Goal: Information Seeking & Learning: Learn about a topic

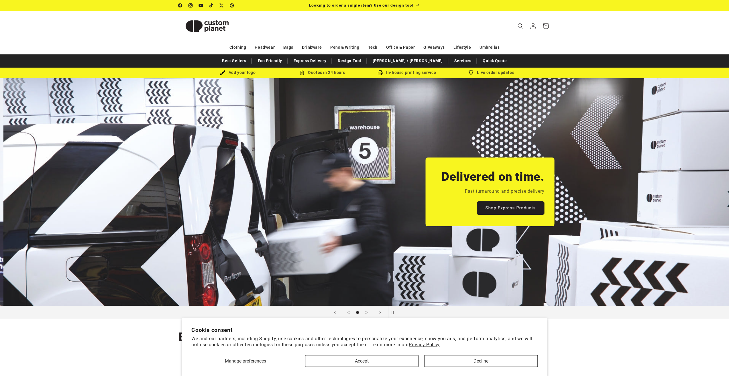
scroll to position [0, 728]
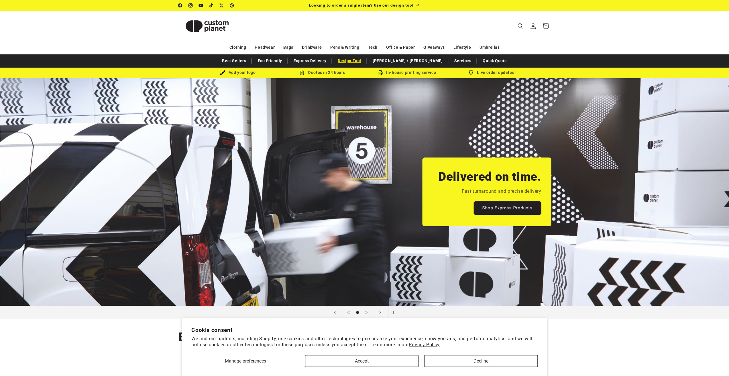
click at [364, 61] on link "Design Tool" at bounding box center [349, 61] width 29 height 10
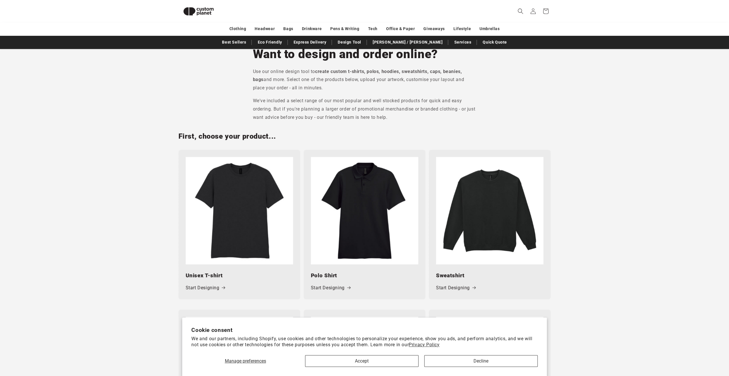
scroll to position [164, 0]
click at [394, 359] on button "Accept" at bounding box center [361, 361] width 113 height 12
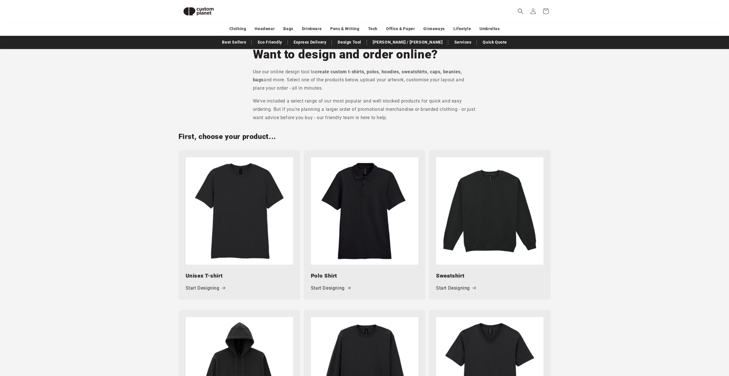
click at [251, 221] on img at bounding box center [239, 210] width 107 height 107
click at [208, 288] on link "Start Designing" at bounding box center [206, 288] width 40 height 8
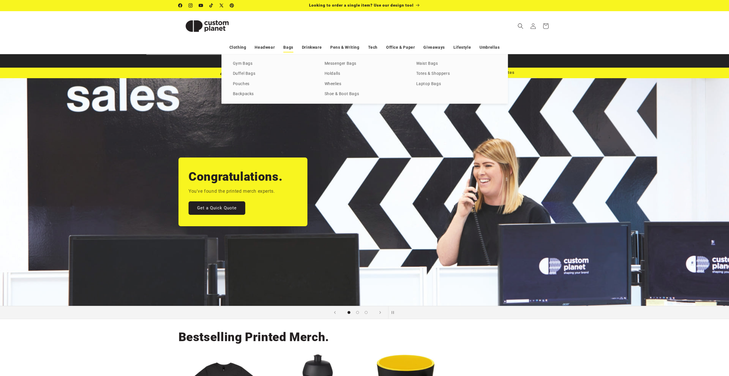
click at [291, 46] on link "Bags" at bounding box center [288, 47] width 10 height 10
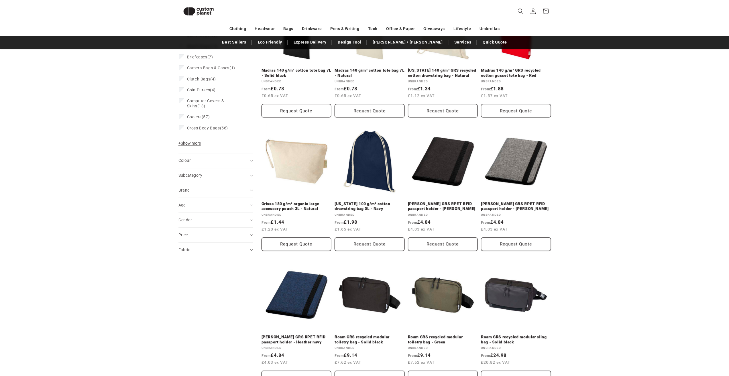
scroll to position [21, 0]
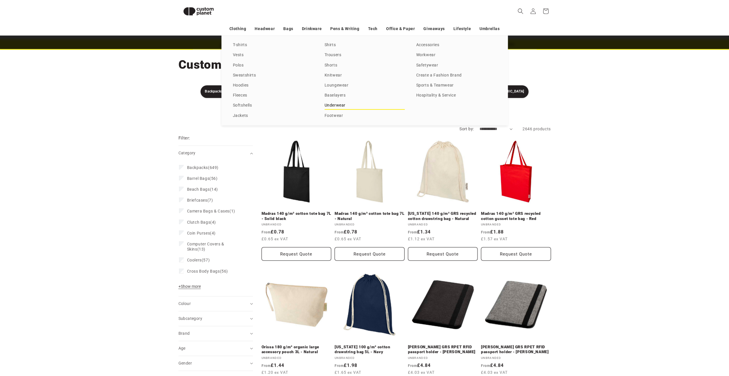
click at [335, 107] on link "Underwear" at bounding box center [364, 106] width 80 height 8
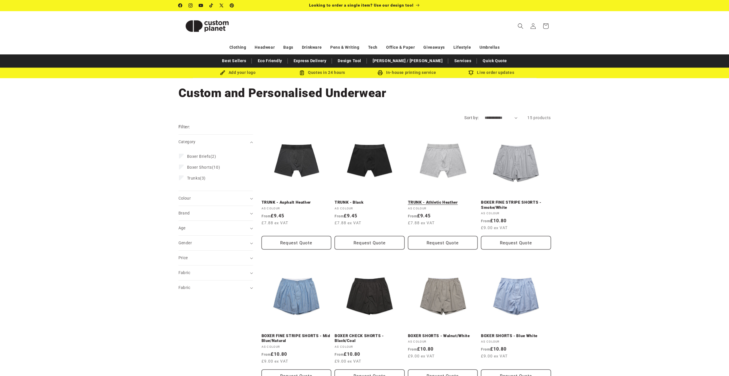
click at [445, 200] on link "TRUNK - Athletic Heather" at bounding box center [443, 202] width 70 height 5
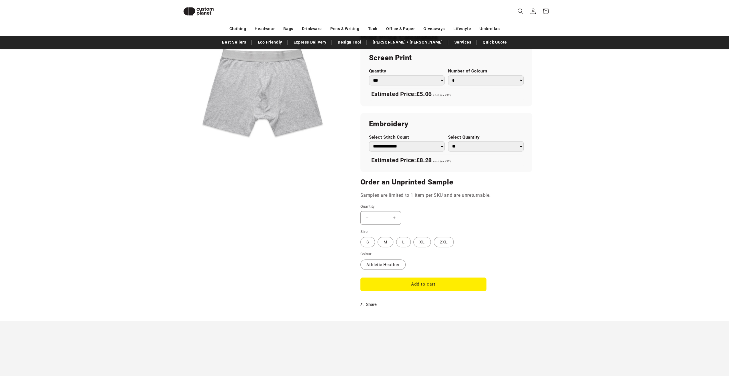
scroll to position [336, 0]
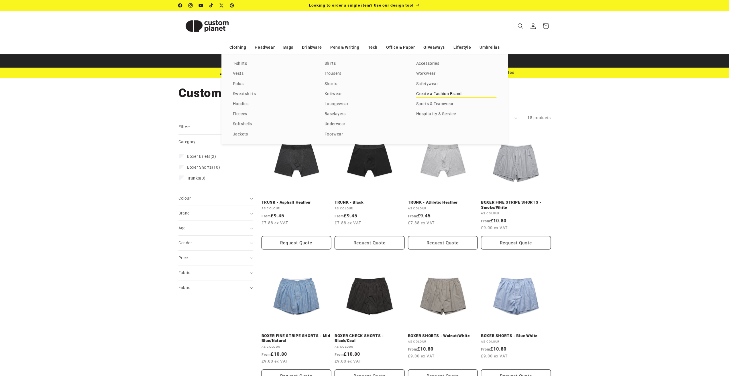
click at [434, 94] on link "Create a Fashion Brand" at bounding box center [456, 94] width 80 height 8
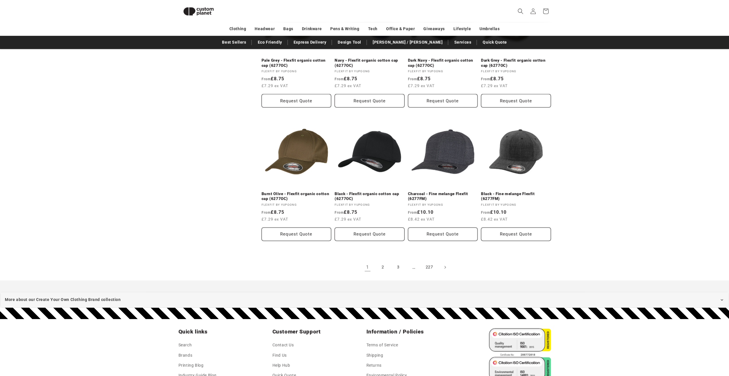
scroll to position [565, 0]
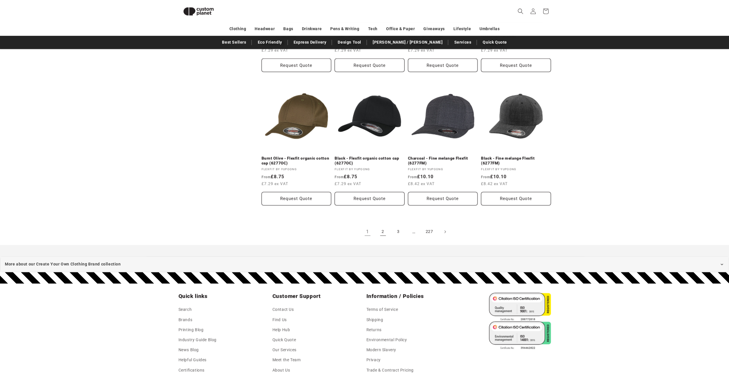
click at [383, 230] on link "2" at bounding box center [382, 231] width 13 height 13
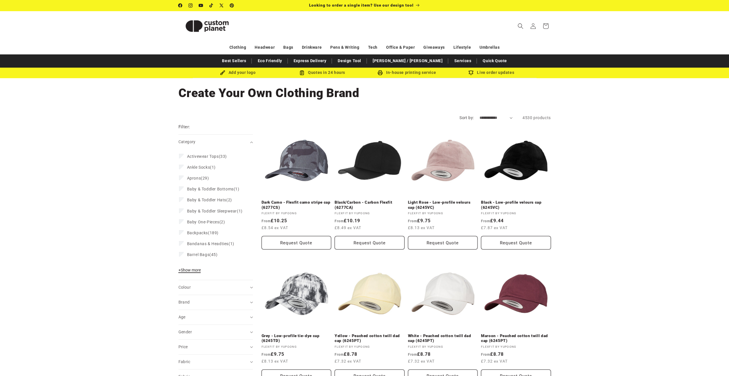
click at [190, 272] on span "+ Show more" at bounding box center [189, 270] width 22 height 5
click at [193, 268] on span "Baseball Caps" at bounding box center [200, 265] width 27 height 5
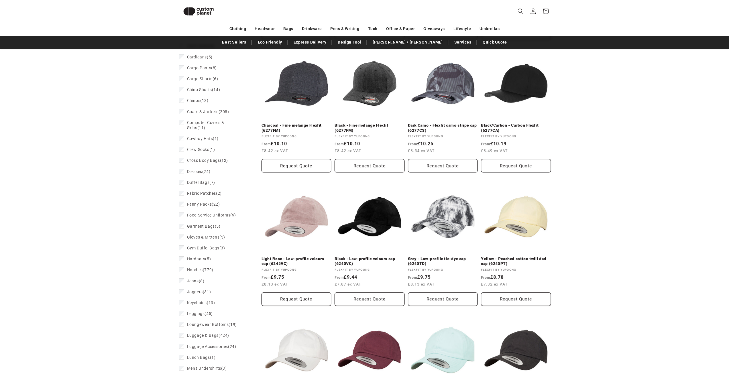
scroll to position [508, 0]
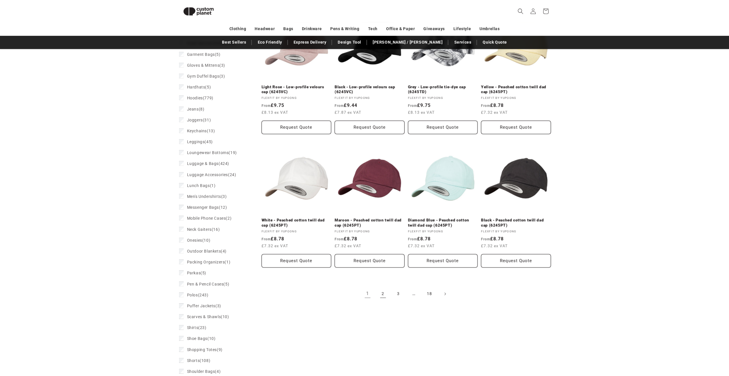
click at [386, 292] on link "2" at bounding box center [382, 293] width 13 height 13
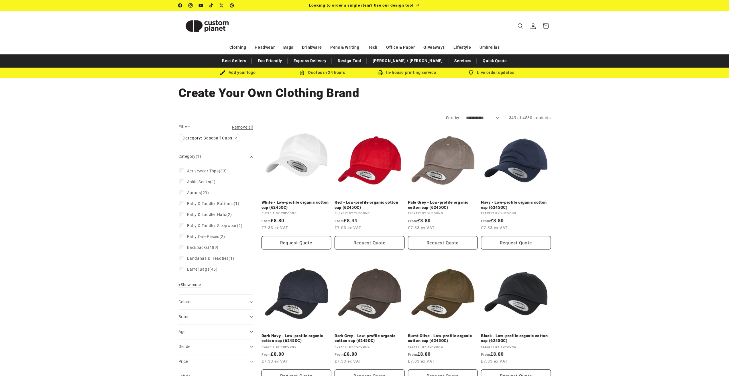
click at [484, 116] on select "**********" at bounding box center [482, 118] width 33 height 6
select select "**********"
click at [466, 115] on select "**********" at bounding box center [482, 118] width 33 height 6
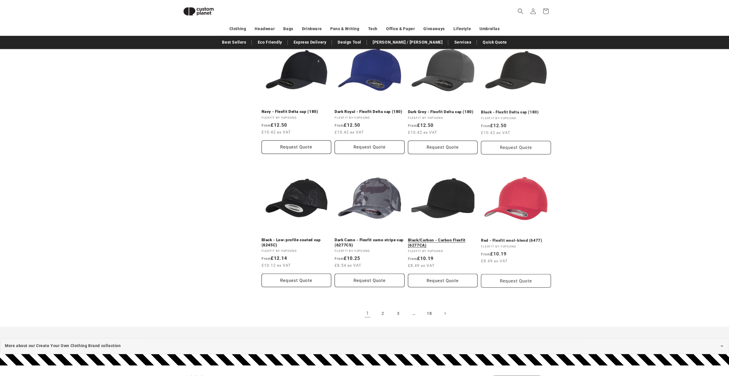
scroll to position [522, 0]
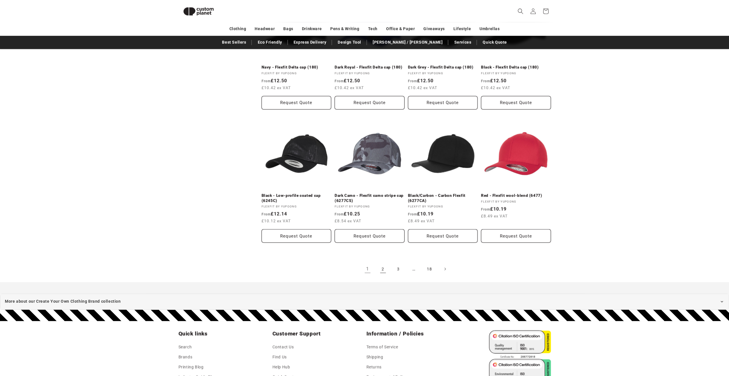
click at [385, 269] on link "2" at bounding box center [382, 269] width 13 height 13
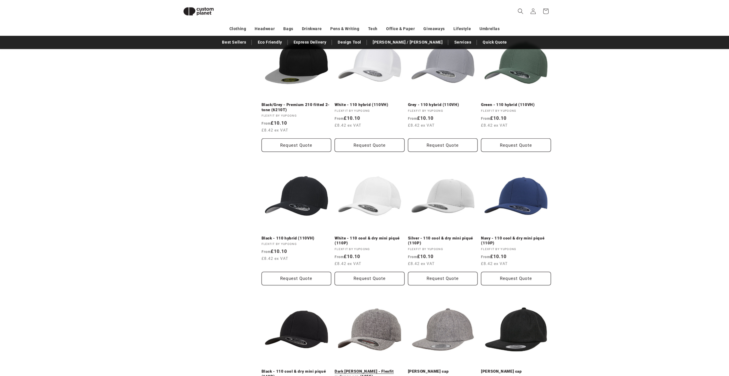
scroll to position [450, 0]
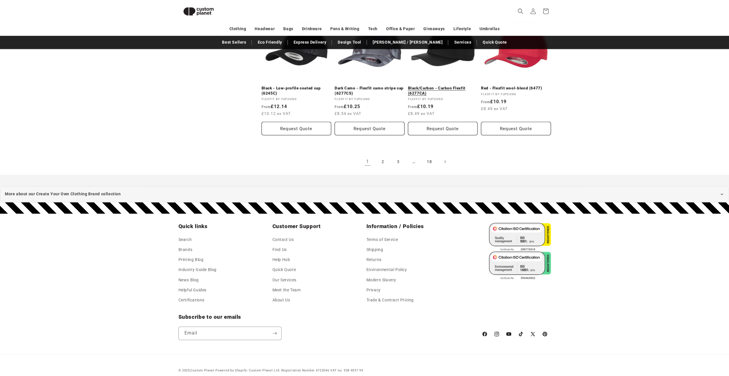
scroll to position [637, 0]
